Goal: Navigation & Orientation: Find specific page/section

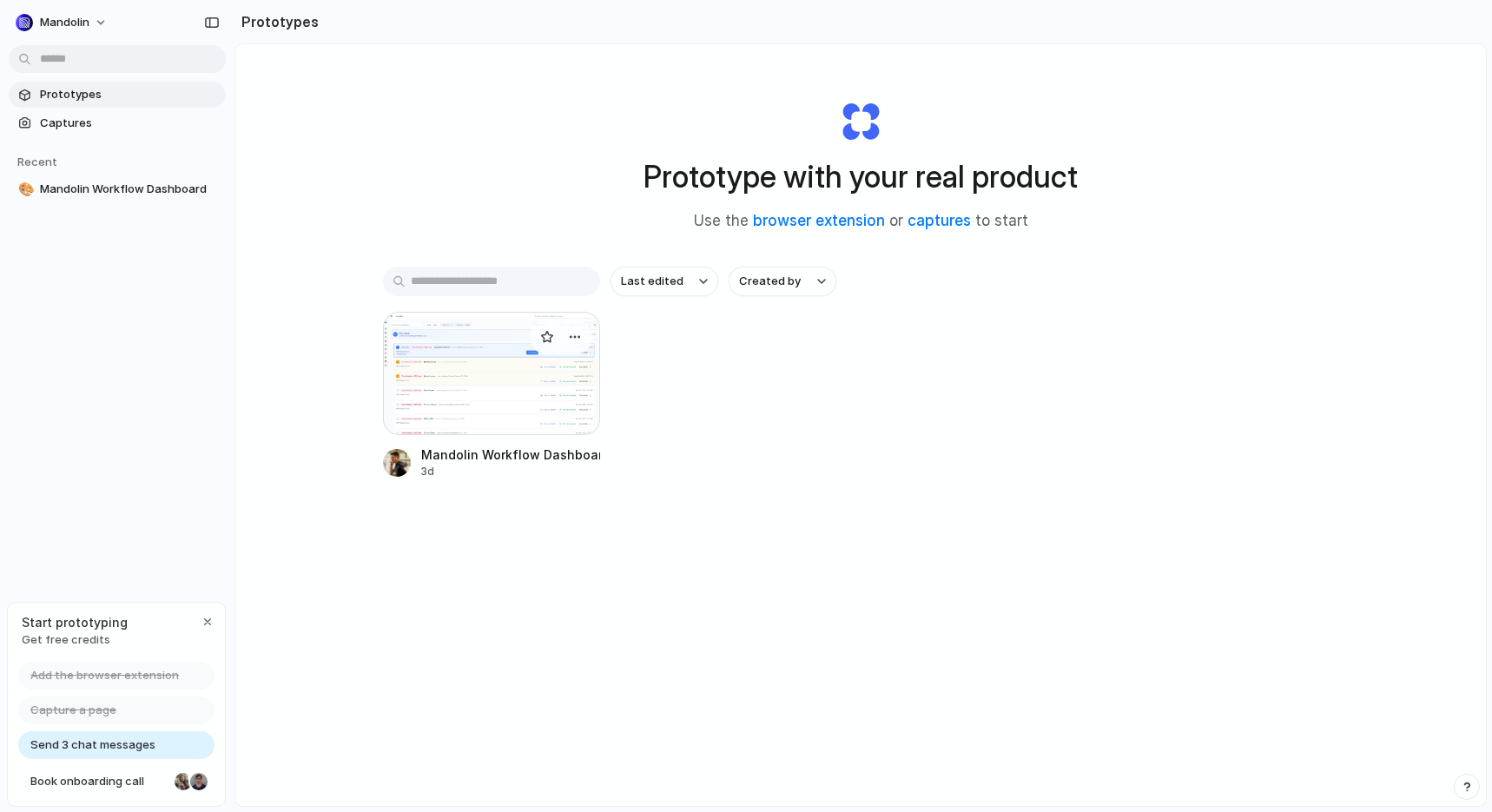
click at [447, 411] on div at bounding box center [491, 373] width 217 height 123
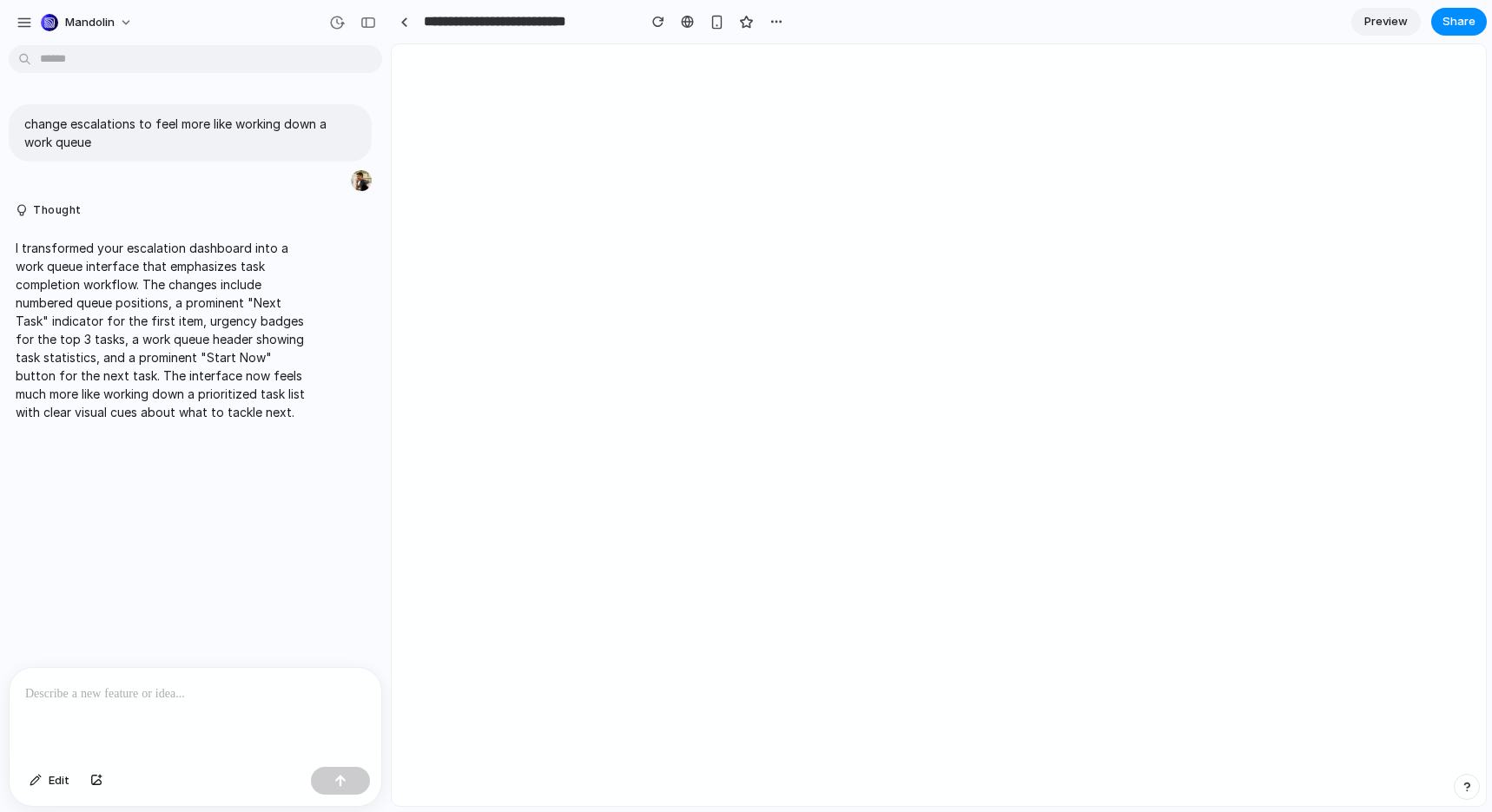
click at [269, 553] on div "change escalations to feel more like working down a work queue Thought I transf…" at bounding box center [190, 360] width 381 height 615
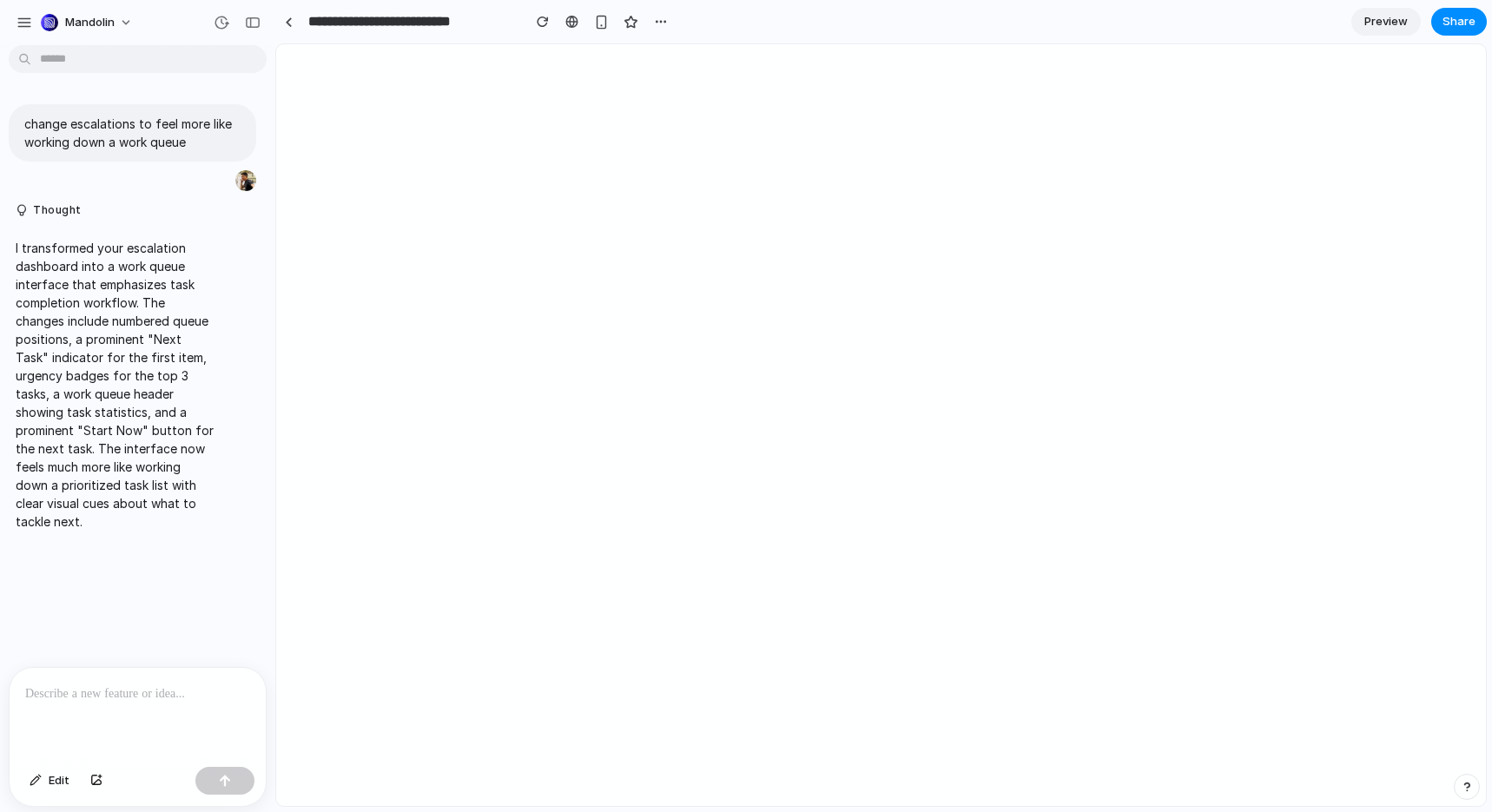
drag, startPoint x: 389, startPoint y: 537, endPoint x: 265, endPoint y: 543, distance: 124.1
click at [22, 28] on div "button" at bounding box center [25, 23] width 16 height 16
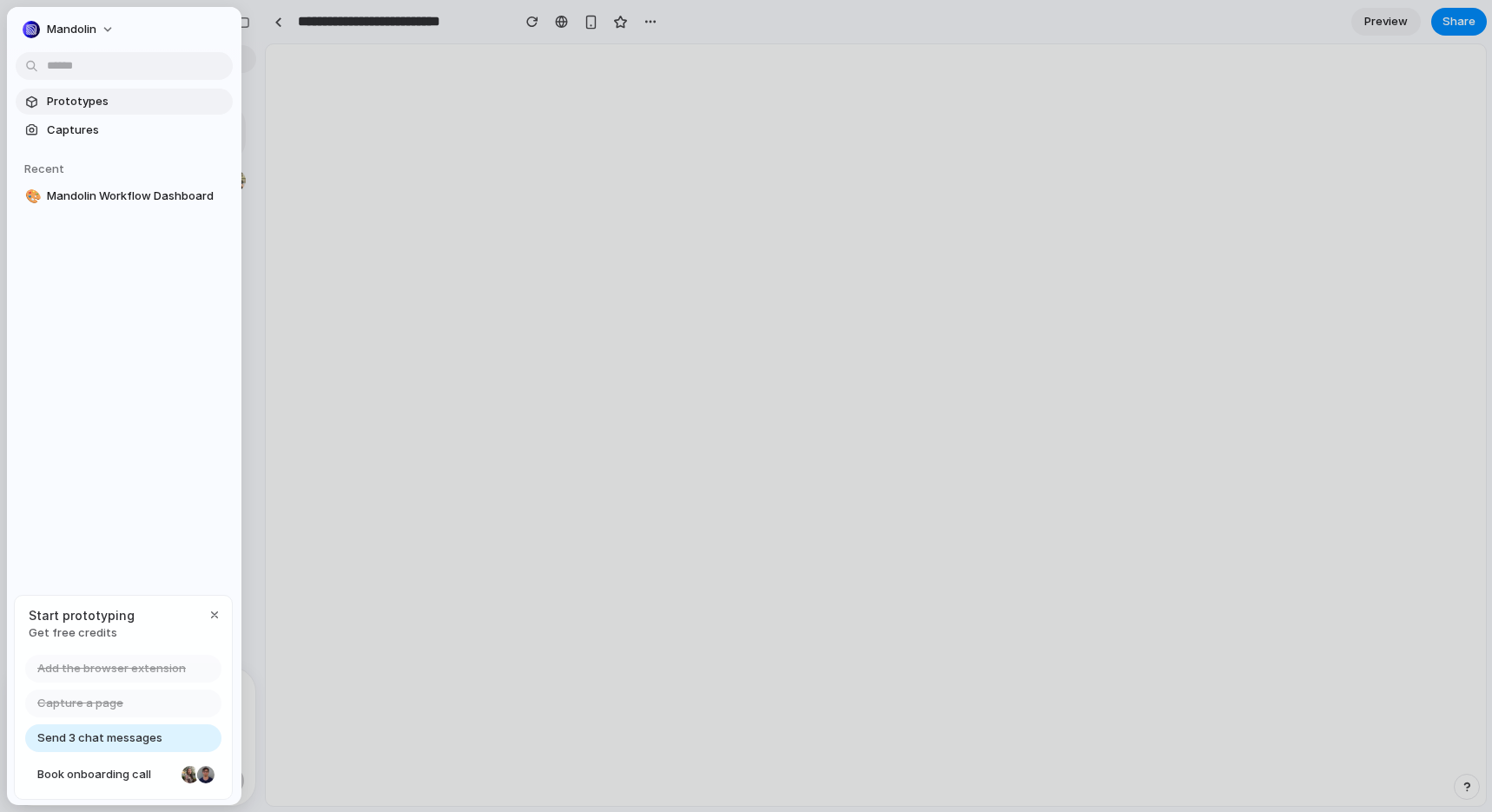
click at [88, 105] on span "Prototypes" at bounding box center [136, 102] width 179 height 18
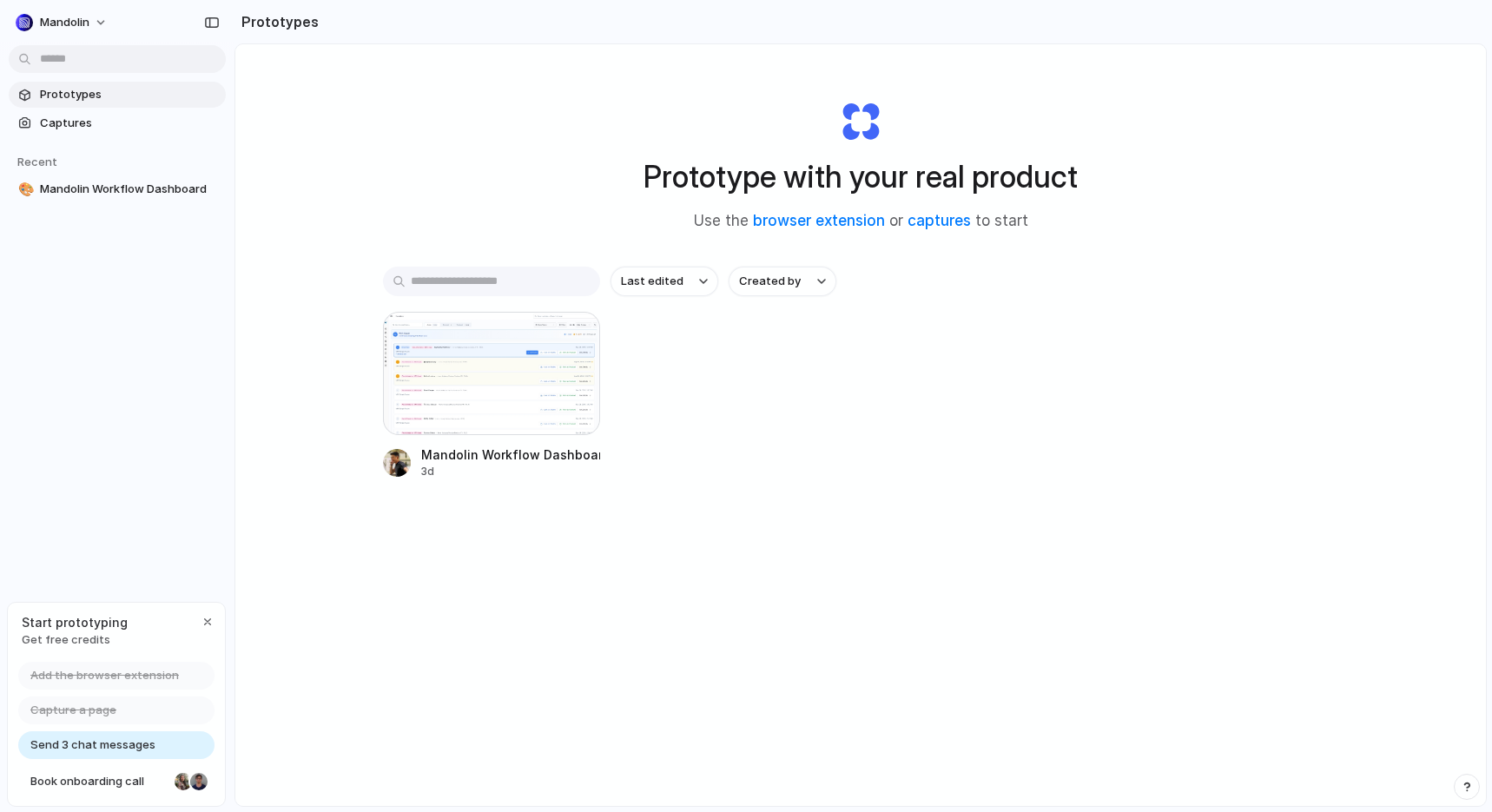
click at [125, 315] on div "Prototypes Captures Recent 🎨 Mandolin Workflow Dashboard" at bounding box center [117, 215] width 235 height 430
click at [754, 511] on div "Last edited Created by Mandolin Workflow Dashboard 3d" at bounding box center [861, 427] width 955 height 321
click at [827, 467] on div "Mandolin Workflow Dashboard 3d" at bounding box center [861, 395] width 955 height 167
click at [528, 391] on div at bounding box center [491, 373] width 217 height 123
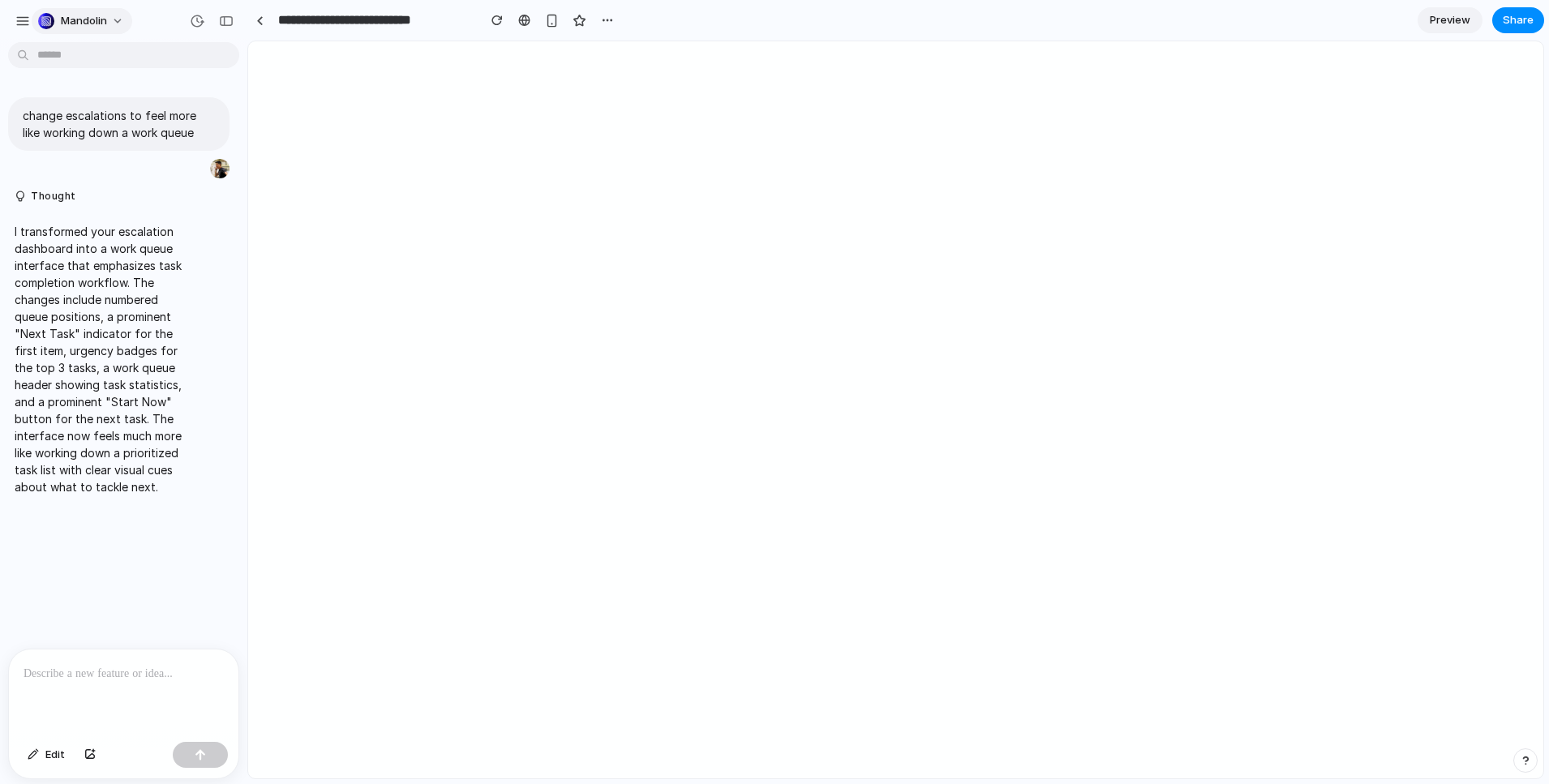
click at [93, 15] on span "Mandolin" at bounding box center [84, 21] width 46 height 17
click at [104, 59] on li "Settings" at bounding box center [102, 57] width 135 height 26
click at [259, 21] on div at bounding box center [260, 21] width 7 height 9
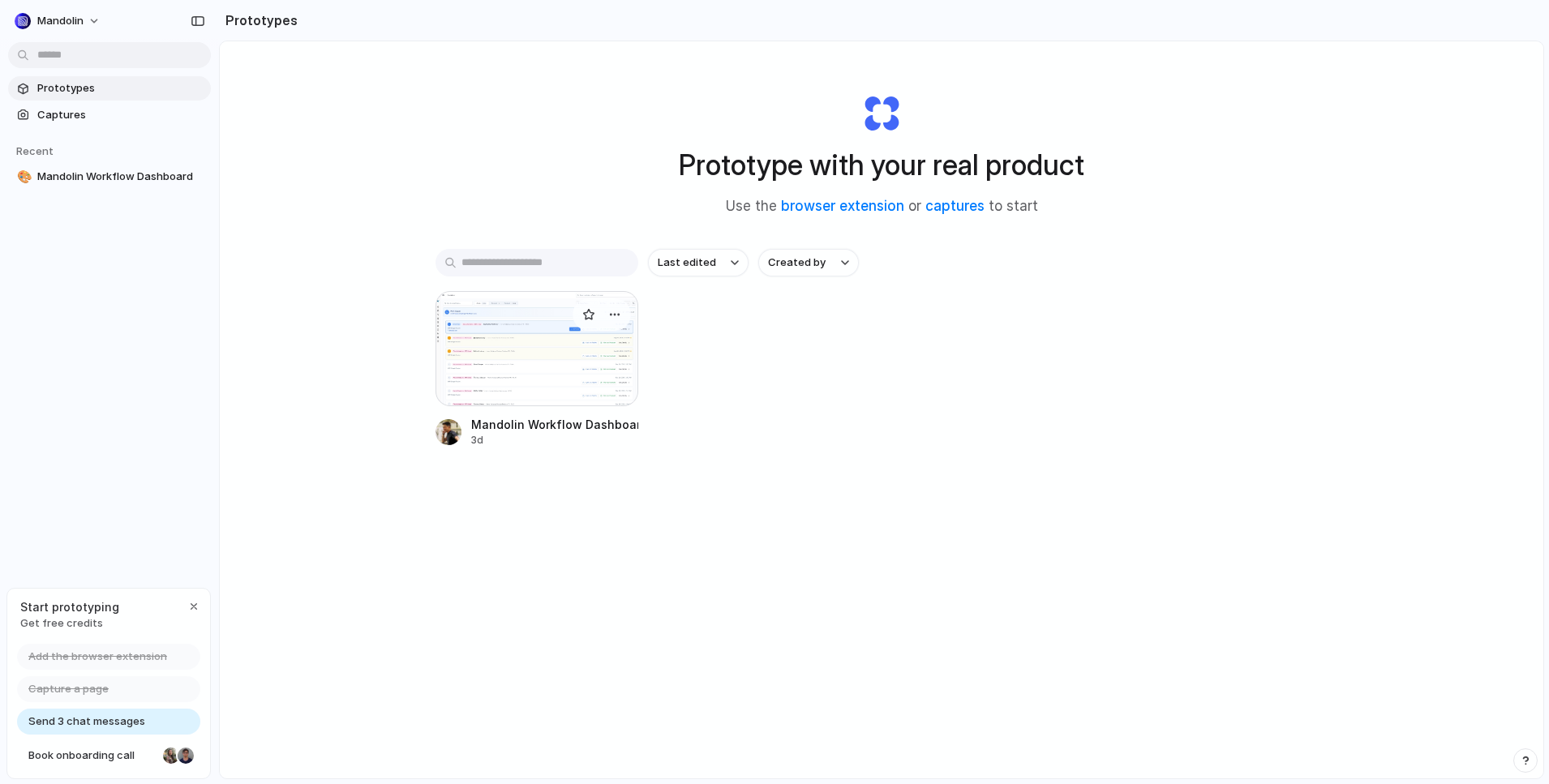
click at [489, 327] on div at bounding box center [536, 348] width 203 height 115
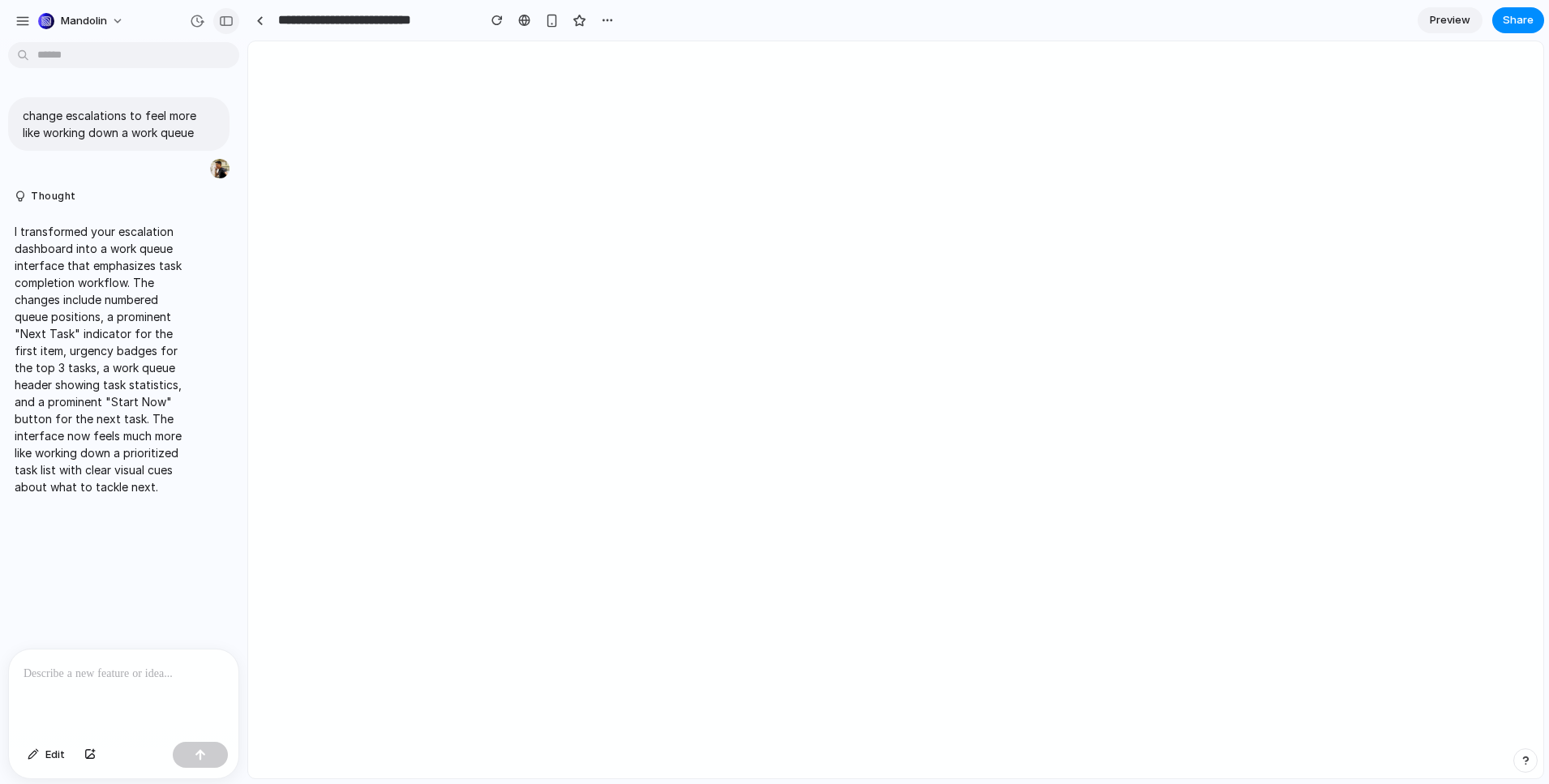
click at [222, 17] on div "button" at bounding box center [226, 21] width 15 height 12
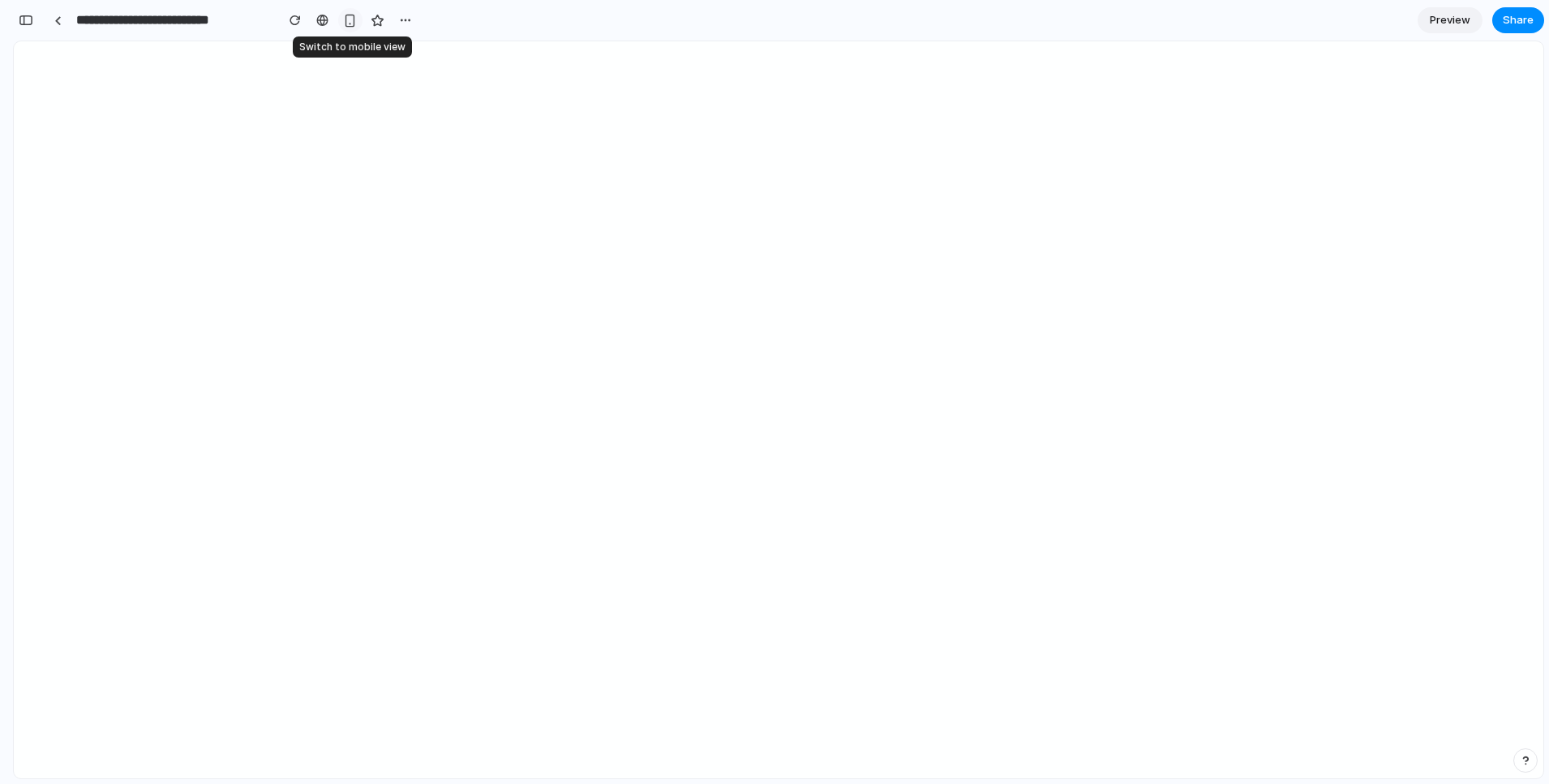
click at [347, 22] on div "button" at bounding box center [350, 21] width 14 height 14
click at [348, 22] on div "button" at bounding box center [350, 21] width 13 height 13
click at [321, 21] on div at bounding box center [322, 21] width 12 height 13
